Goal: Communication & Community: Share content

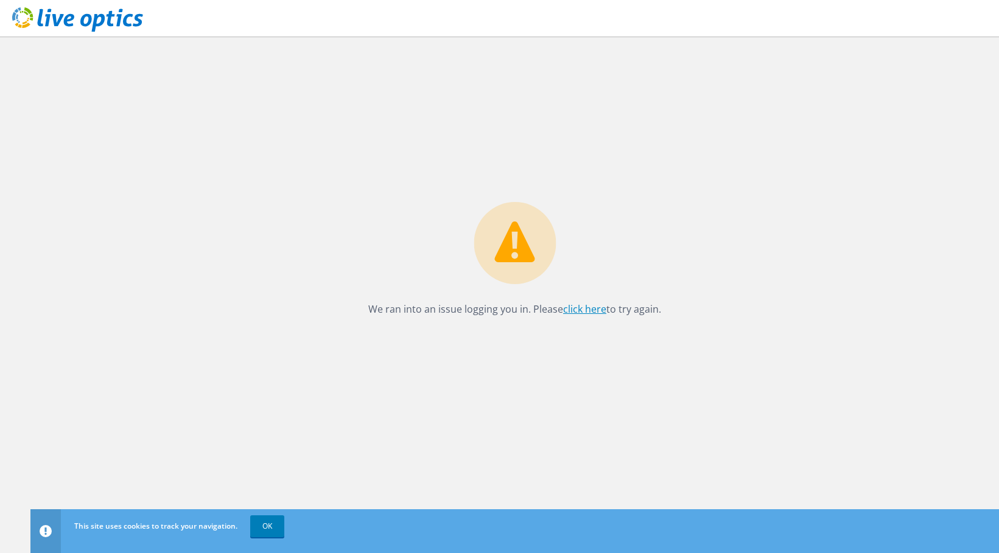
click at [583, 312] on link "click here" at bounding box center [584, 309] width 43 height 13
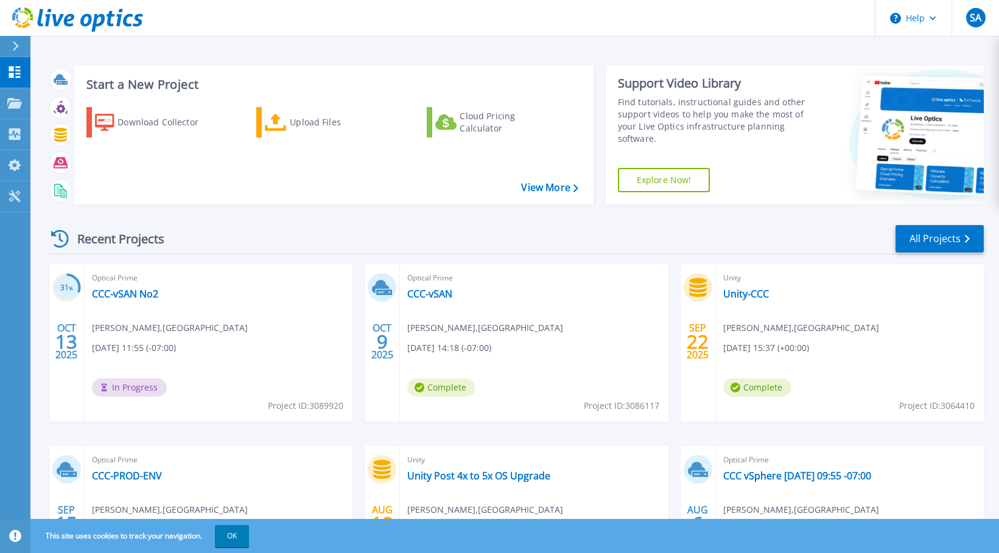
click at [265, 295] on div "Optical Prime CCC-vSAN No2 Seth Allums , CLACKAMAS COMMUNITY COLLEGE 10/13/2025…" at bounding box center [219, 343] width 268 height 158
click at [74, 284] on h3 "31 %" at bounding box center [66, 288] width 29 height 14
click at [124, 391] on span "In Progress" at bounding box center [129, 388] width 75 height 18
click at [926, 243] on link "All Projects" at bounding box center [939, 238] width 88 height 27
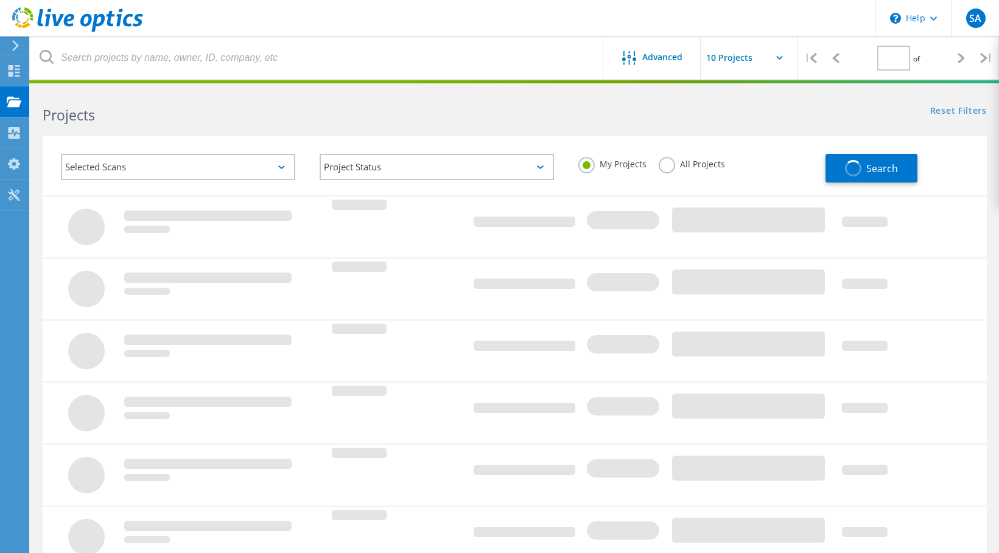
type input "1"
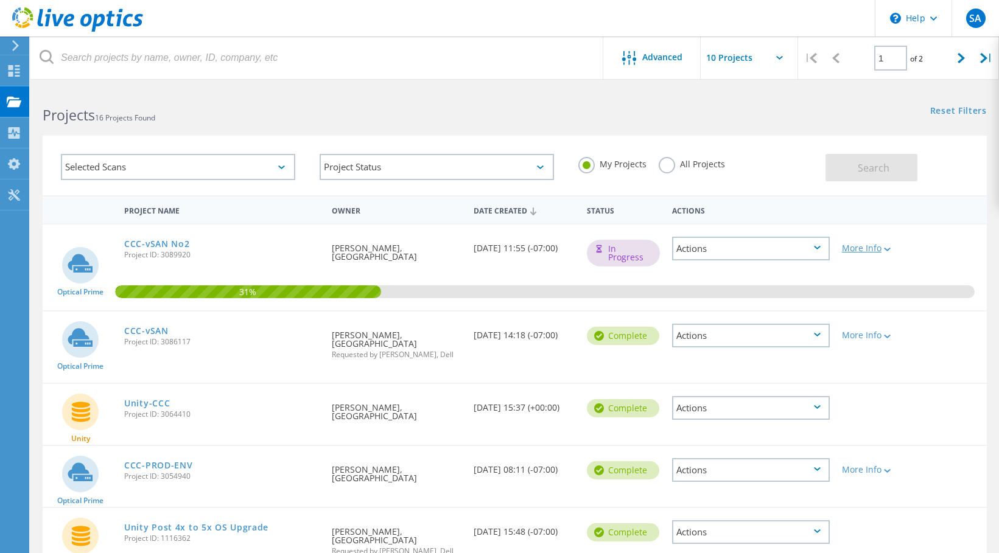
click at [888, 247] on div at bounding box center [885, 248] width 9 height 7
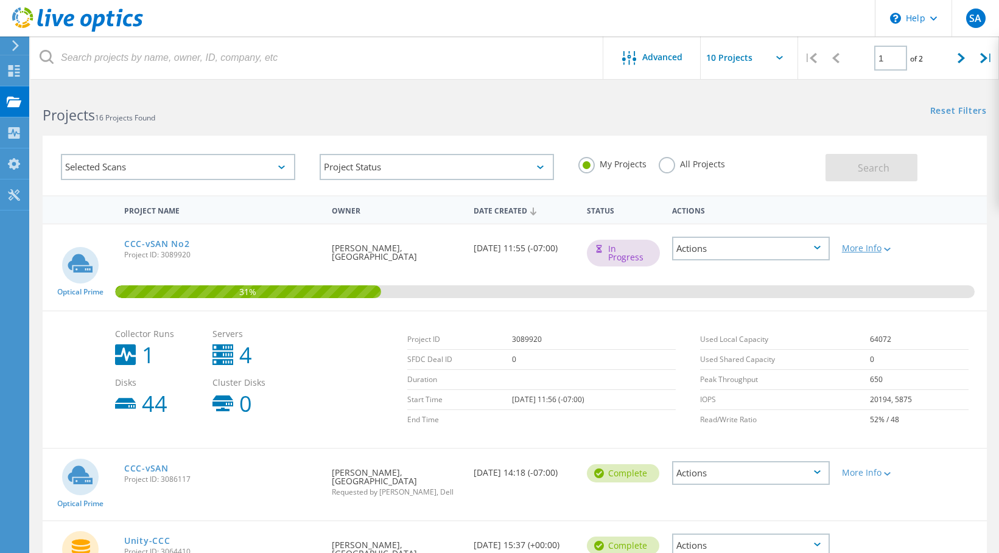
click at [888, 247] on div at bounding box center [885, 248] width 9 height 7
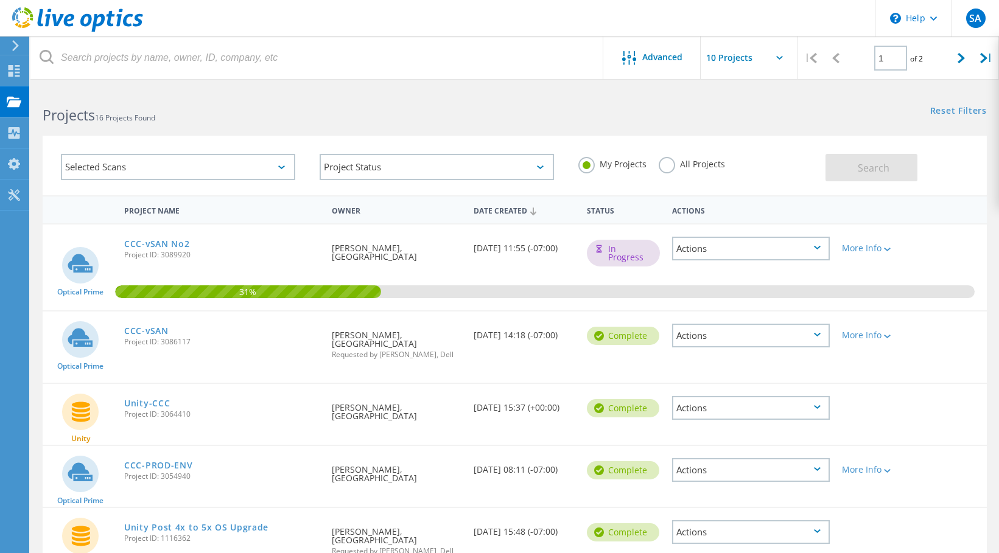
click at [820, 247] on icon at bounding box center [817, 248] width 7 height 4
click at [750, 268] on div "Share" at bounding box center [750, 267] width 155 height 19
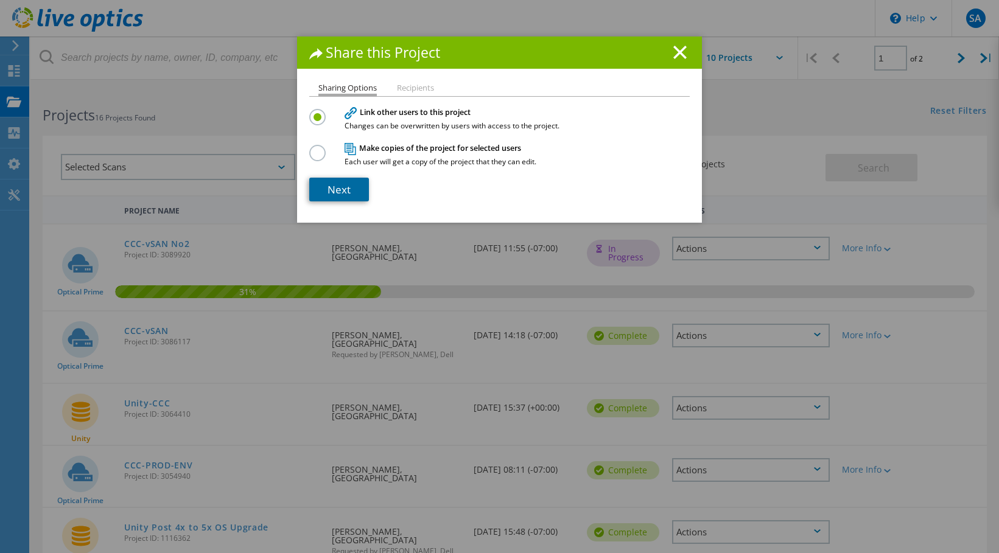
click at [329, 192] on link "Next" at bounding box center [339, 190] width 60 height 24
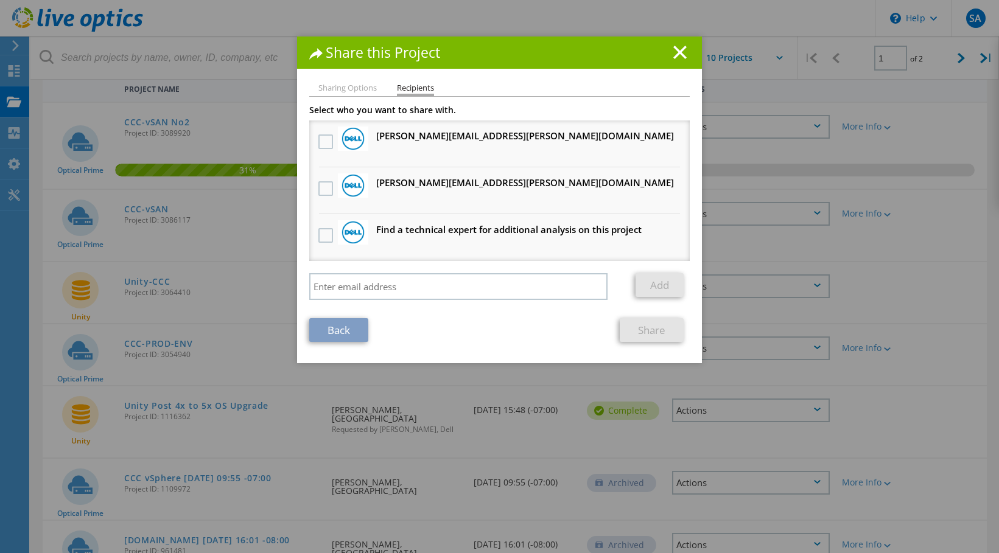
scroll to position [61, 0]
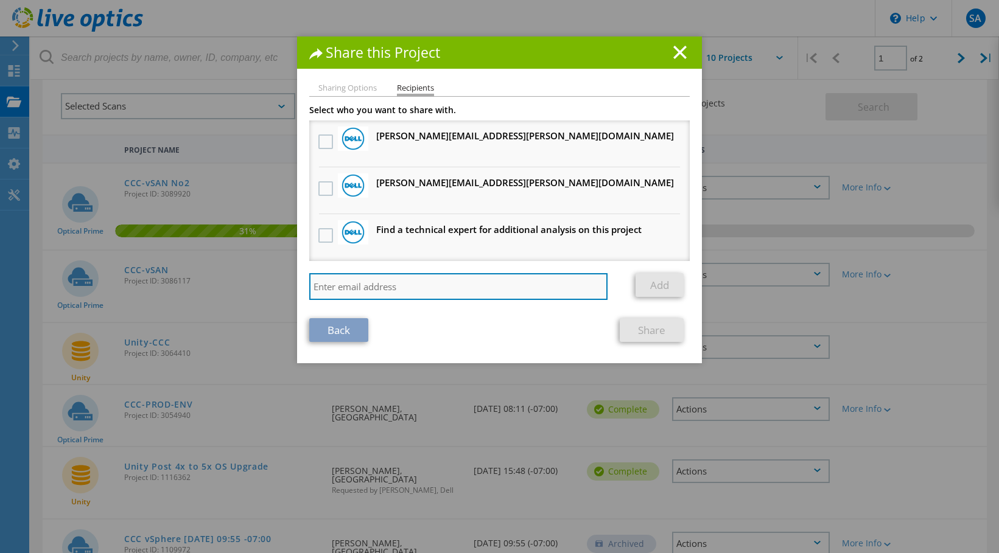
click at [390, 284] on input "search" at bounding box center [458, 286] width 298 height 27
click at [449, 287] on input "search" at bounding box center [458, 286] width 298 height 27
paste input "[PERSON_NAME][EMAIL_ADDRESS][PERSON_NAME][DOMAIN_NAME]"
type input "[PERSON_NAME][EMAIL_ADDRESS][PERSON_NAME][DOMAIN_NAME]"
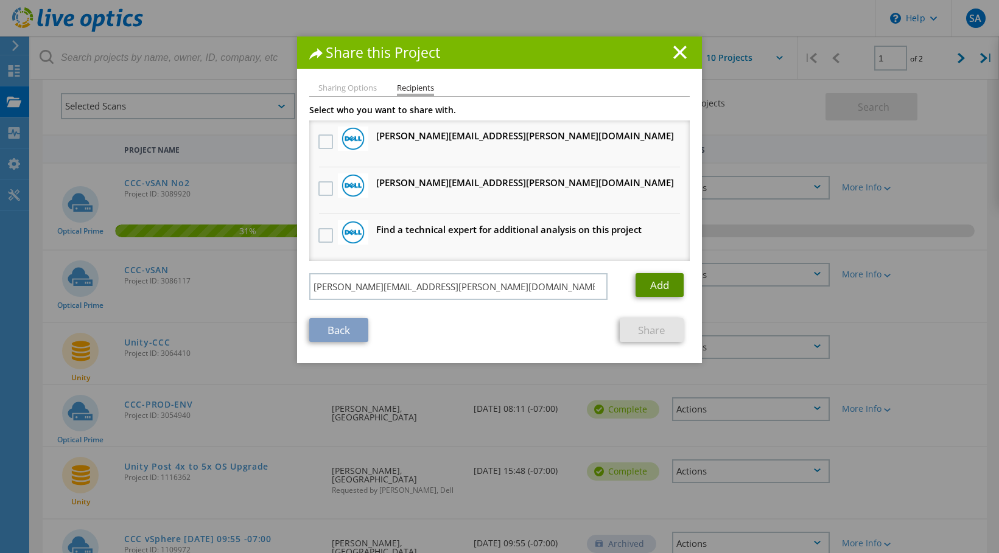
click at [644, 281] on link "Add" at bounding box center [660, 285] width 48 height 24
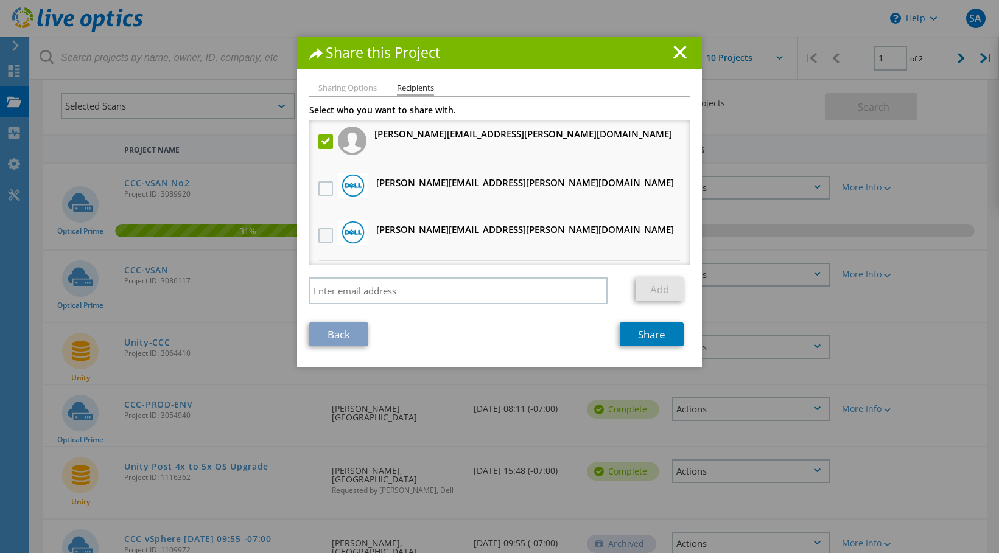
click at [323, 238] on label at bounding box center [327, 235] width 18 height 15
click at [0, 0] on input "checkbox" at bounding box center [0, 0] width 0 height 0
click at [643, 337] on link "Share" at bounding box center [652, 335] width 64 height 24
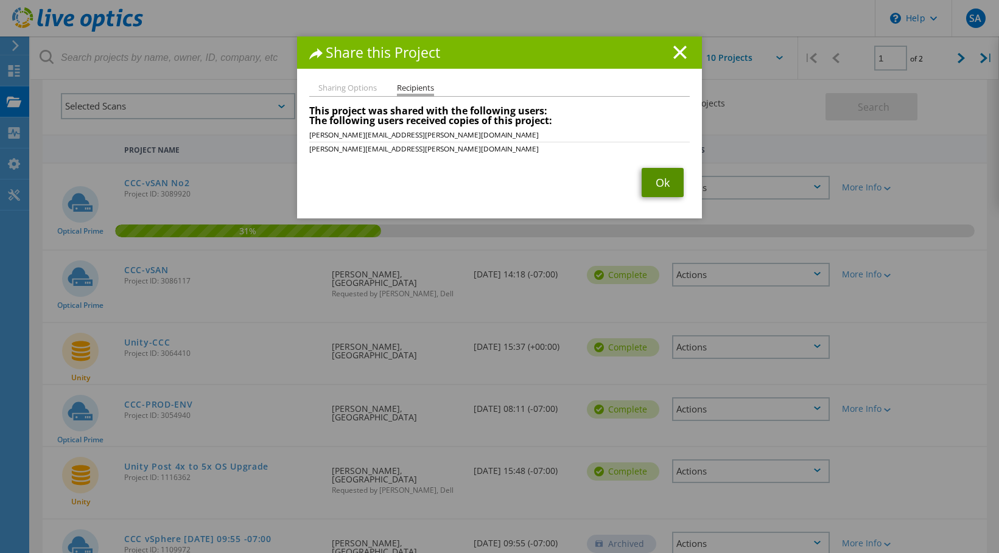
click at [662, 181] on link "Ok" at bounding box center [663, 182] width 42 height 29
